Goal: Navigation & Orientation: Find specific page/section

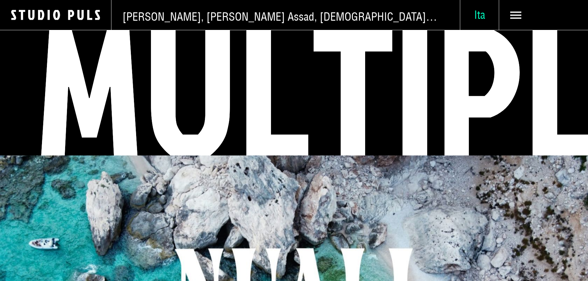
click at [470, 19] on span "Ita" at bounding box center [479, 15] width 39 height 14
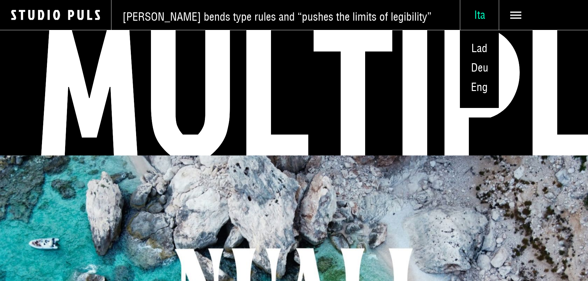
click at [468, 20] on span "Ita" at bounding box center [479, 15] width 39 height 14
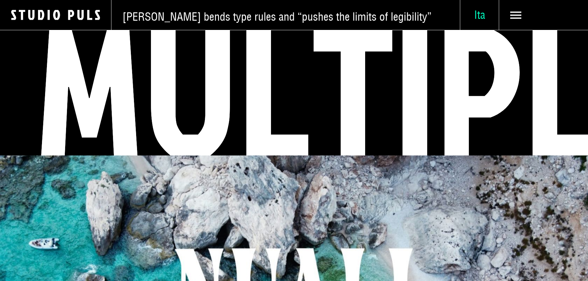
click at [468, 20] on span "Ita" at bounding box center [479, 15] width 39 height 14
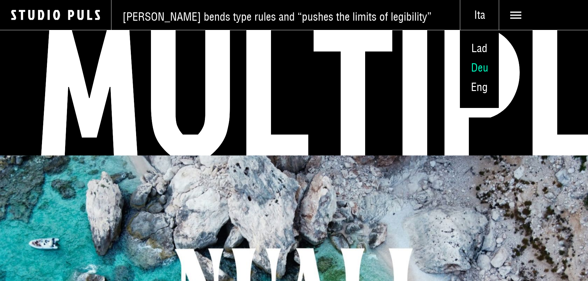
click at [472, 73] on span "Deu" at bounding box center [479, 67] width 17 height 14
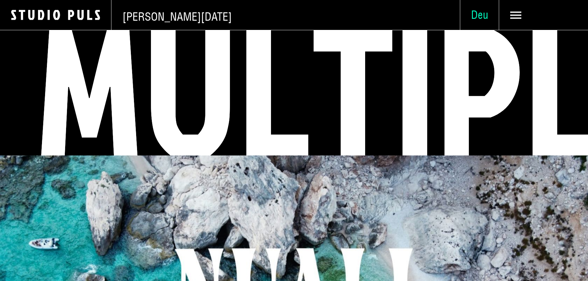
click at [467, 17] on span "Deu" at bounding box center [479, 15] width 39 height 14
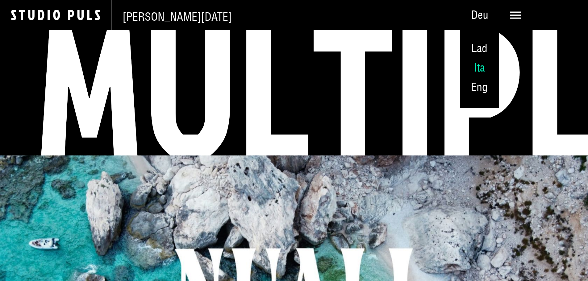
click at [475, 77] on link "Ita" at bounding box center [479, 67] width 39 height 19
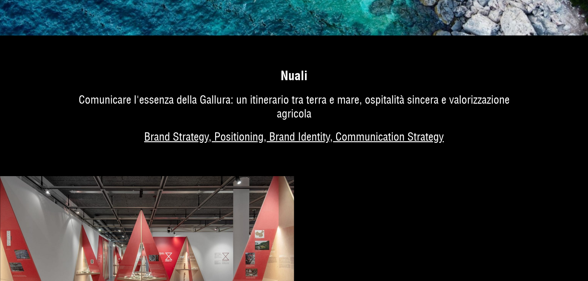
scroll to position [617, 0]
